Goal: Information Seeking & Learning: Learn about a topic

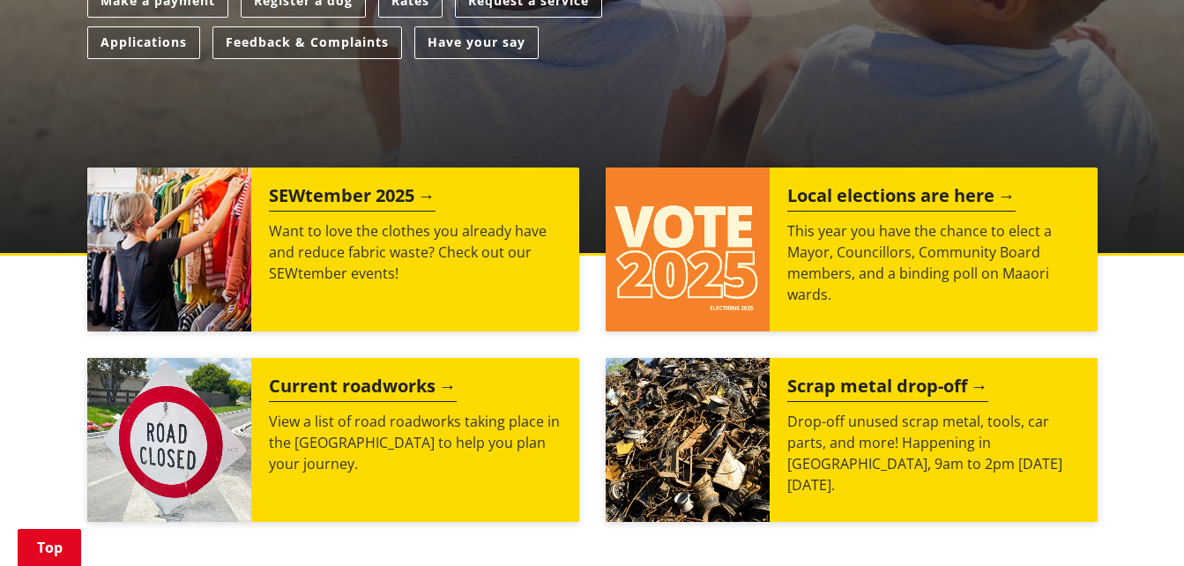
scroll to position [569, 0]
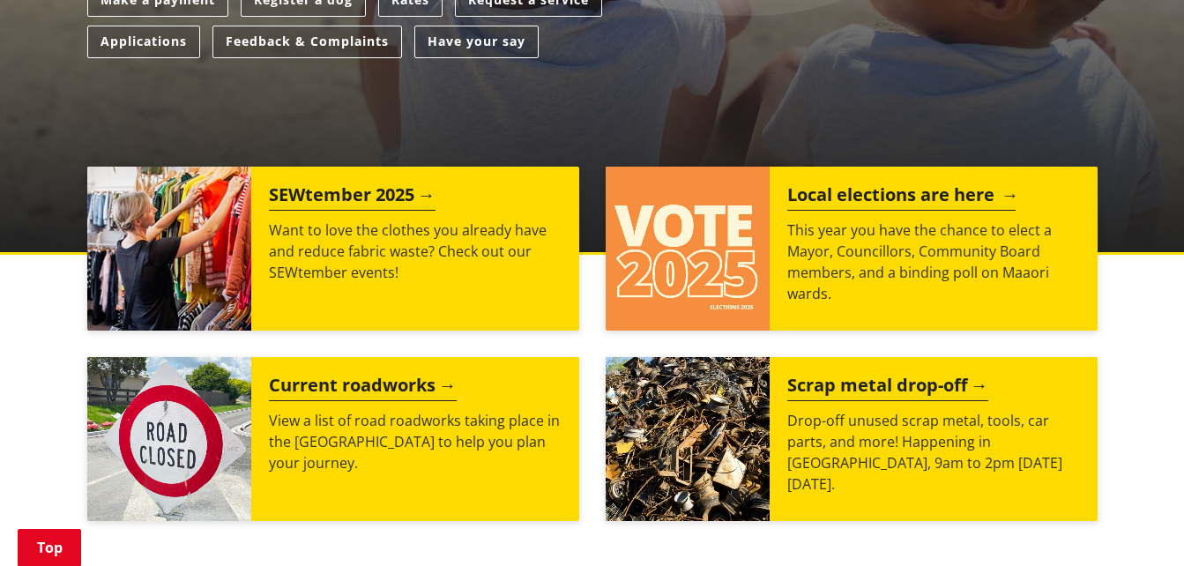
click at [869, 185] on h2 "Local elections are here" at bounding box center [901, 197] width 228 height 26
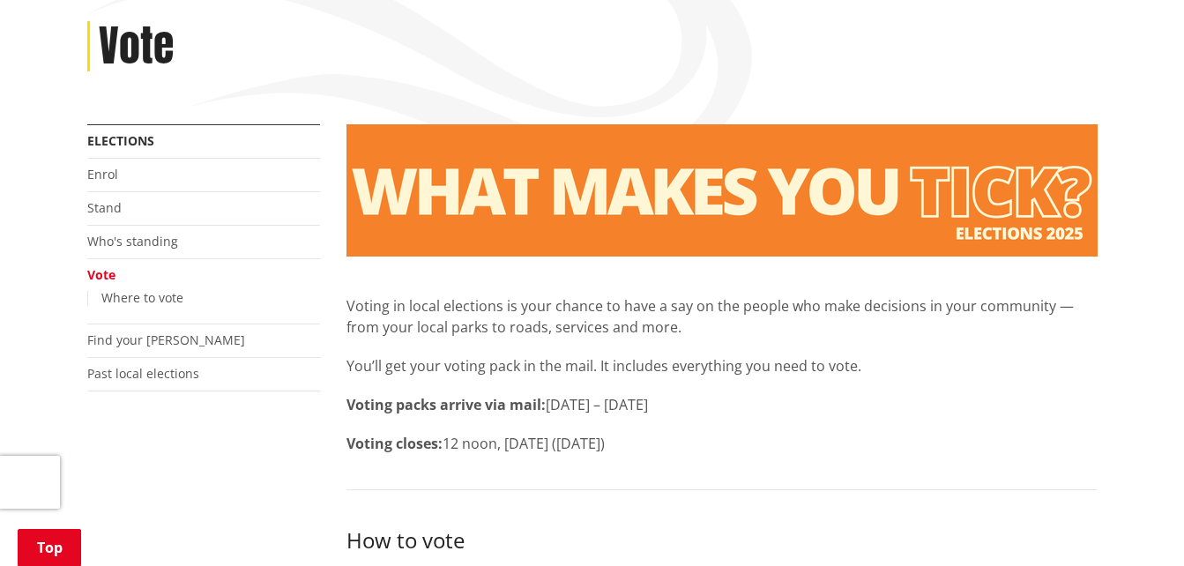
scroll to position [233, 0]
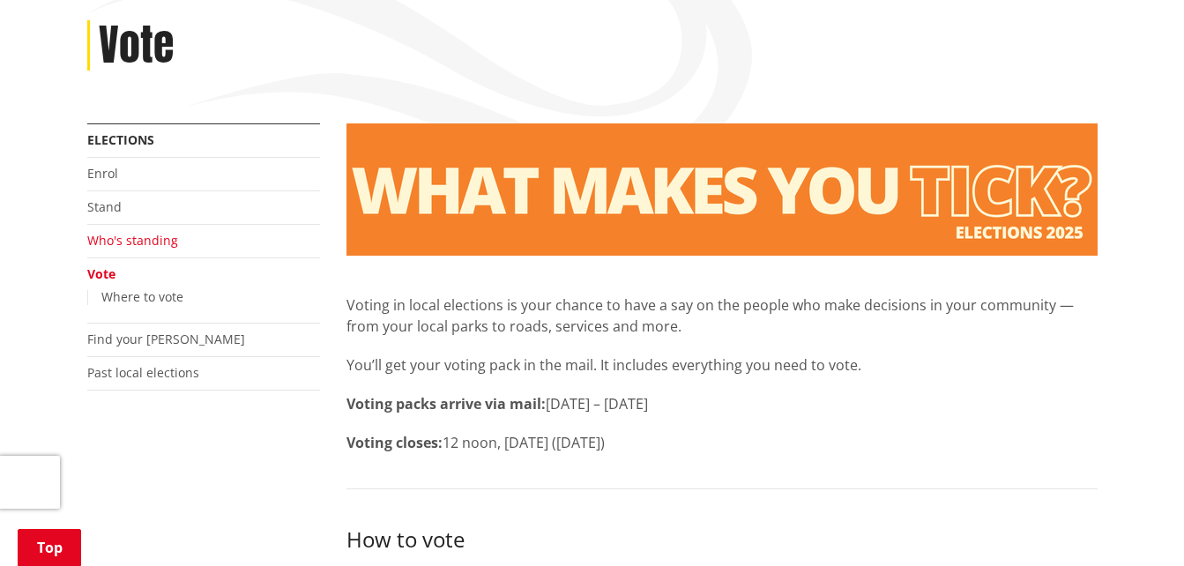
click at [142, 238] on link "Who's standing" at bounding box center [132, 240] width 91 height 17
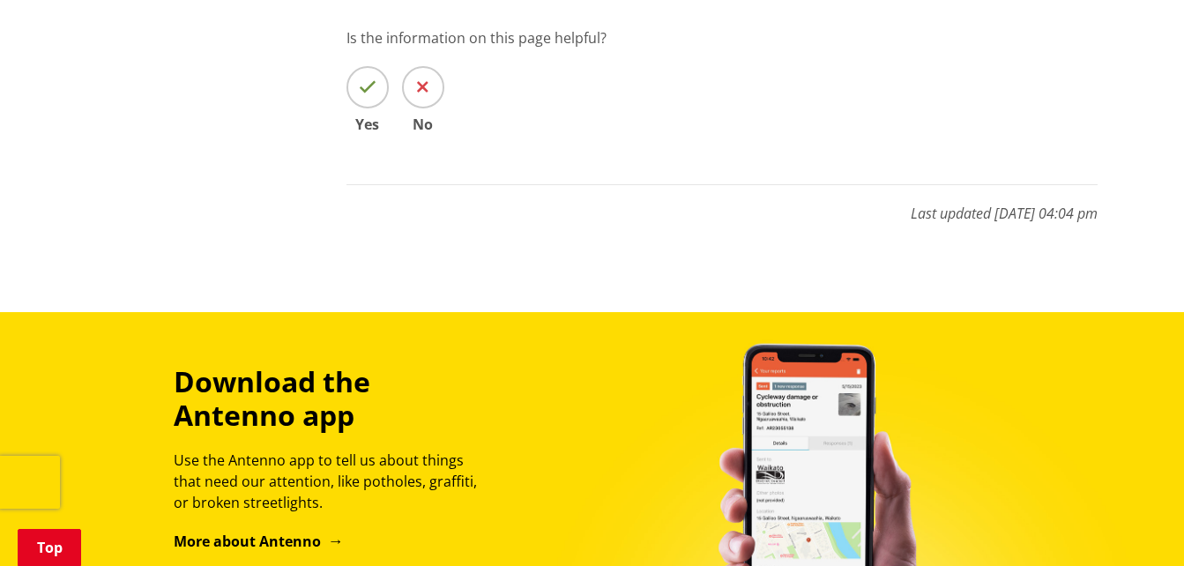
scroll to position [11099, 0]
